Goal: Transaction & Acquisition: Purchase product/service

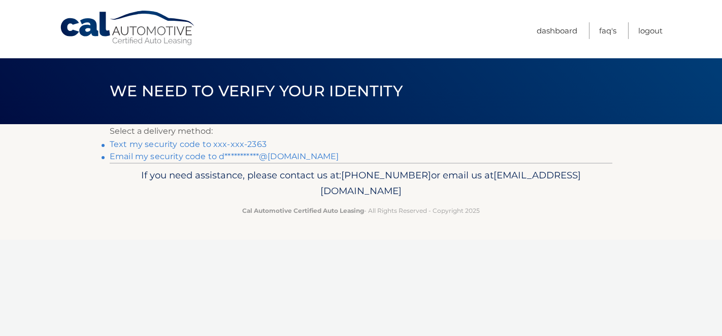
click at [232, 143] on link "Text my security code to xxx-xxx-2363" at bounding box center [188, 145] width 157 height 10
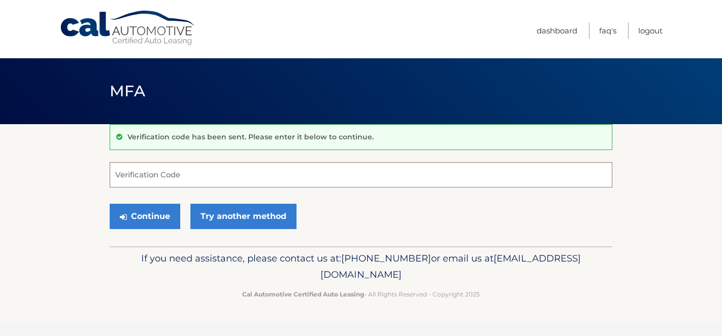
click at [195, 172] on input "Verification Code" at bounding box center [361, 174] width 502 height 25
type input "492249"
click at [151, 223] on button "Continue" at bounding box center [145, 216] width 71 height 25
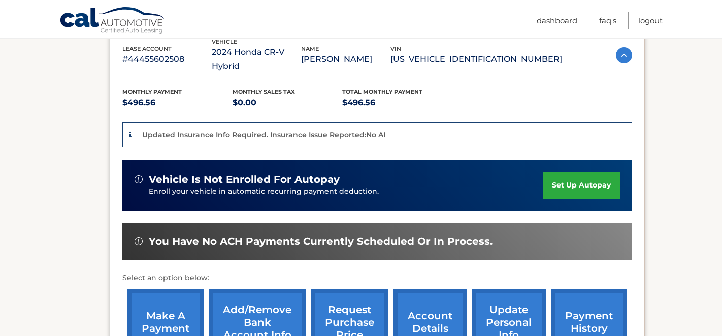
scroll to position [181, 0]
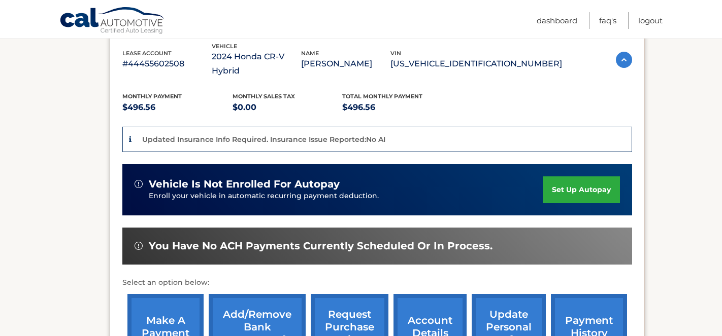
click at [158, 299] on link "make a payment" at bounding box center [165, 327] width 76 height 66
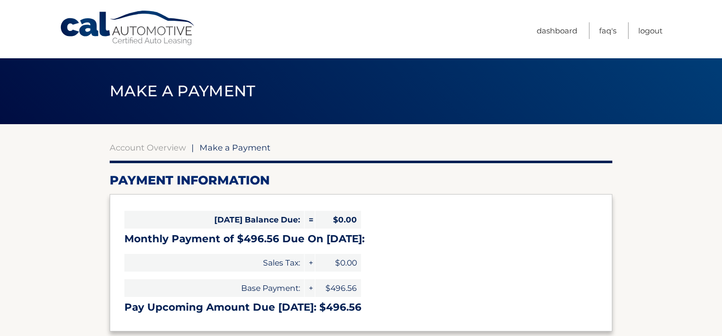
select select "NWU1YWNkOWQtOTkyZS00MWM2LWFkNjQtYjY3MjZkZjMwYjQ5"
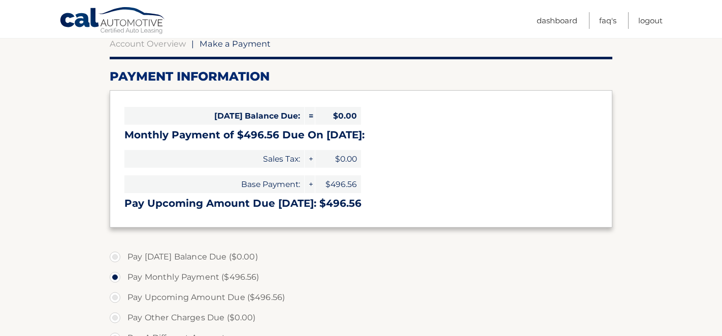
scroll to position [106, 0]
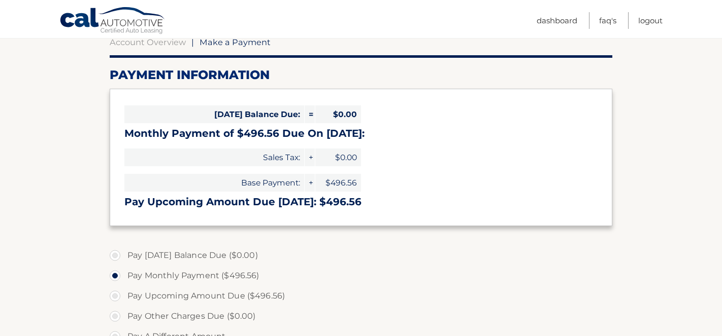
click at [51, 250] on section "Account Overview | Make a Payment Payment Information Today's Balance Due: = $0…" at bounding box center [361, 281] width 722 height 524
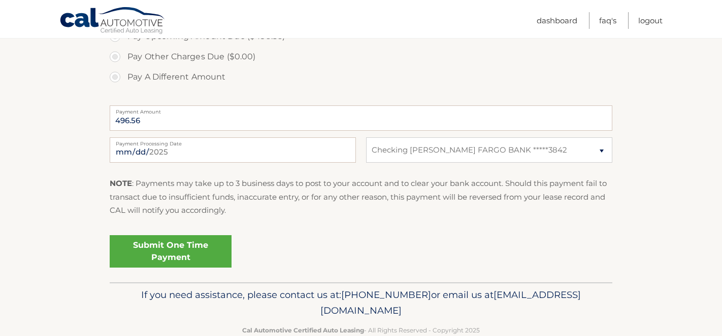
scroll to position [389, 0]
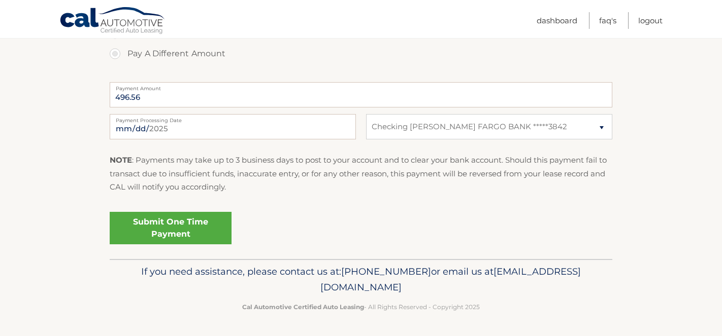
click at [152, 229] on link "Submit One Time Payment" at bounding box center [171, 228] width 122 height 32
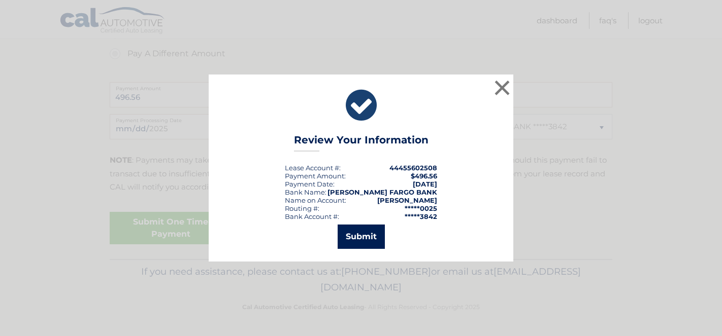
click at [361, 242] on button "Submit" at bounding box center [361, 237] width 47 height 24
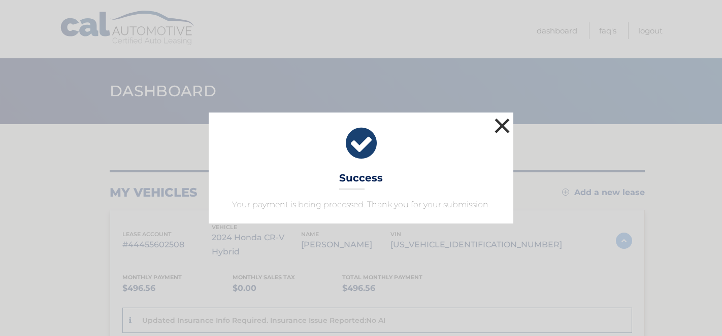
click at [503, 127] on button "×" at bounding box center [502, 126] width 20 height 20
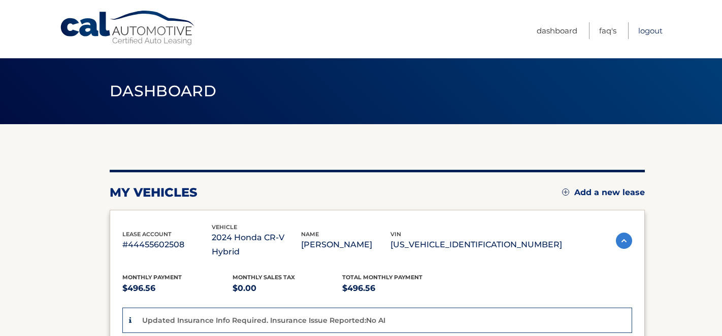
click at [650, 29] on link "Logout" at bounding box center [650, 30] width 24 height 17
